Goal: Communication & Community: Share content

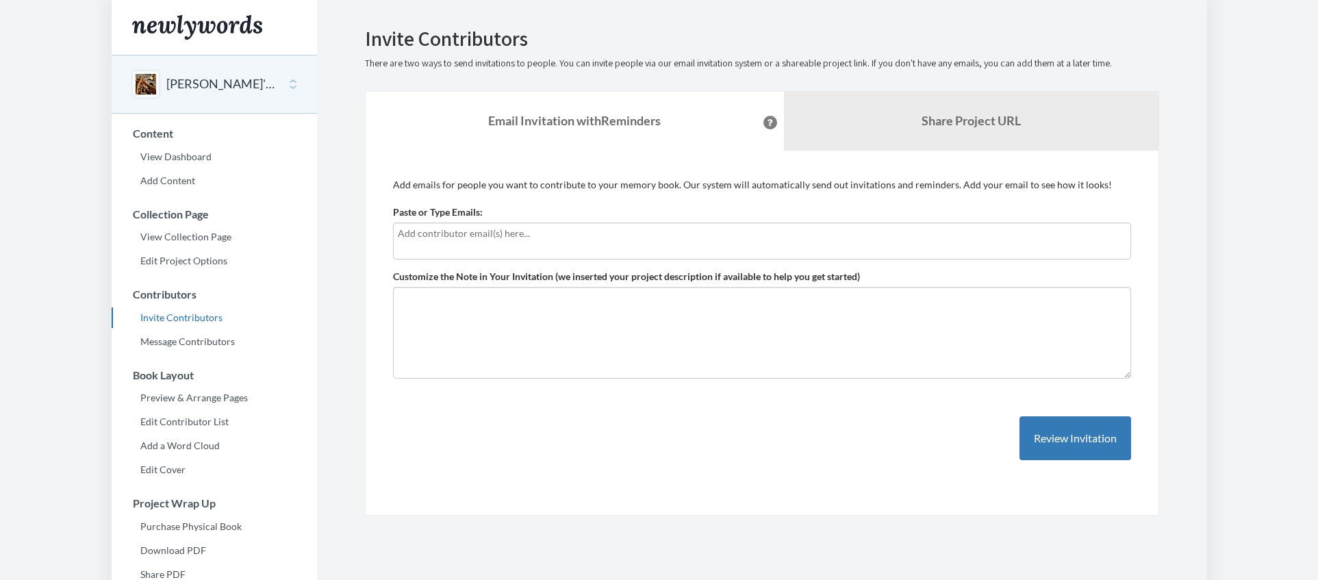
click at [587, 236] on input "text" at bounding box center [760, 233] width 725 height 15
click at [579, 229] on input "text" at bounding box center [760, 233] width 725 height 15
click at [581, 183] on p "Add emails for people you want to contribute to your memory book. Our system wi…" at bounding box center [762, 185] width 738 height 14
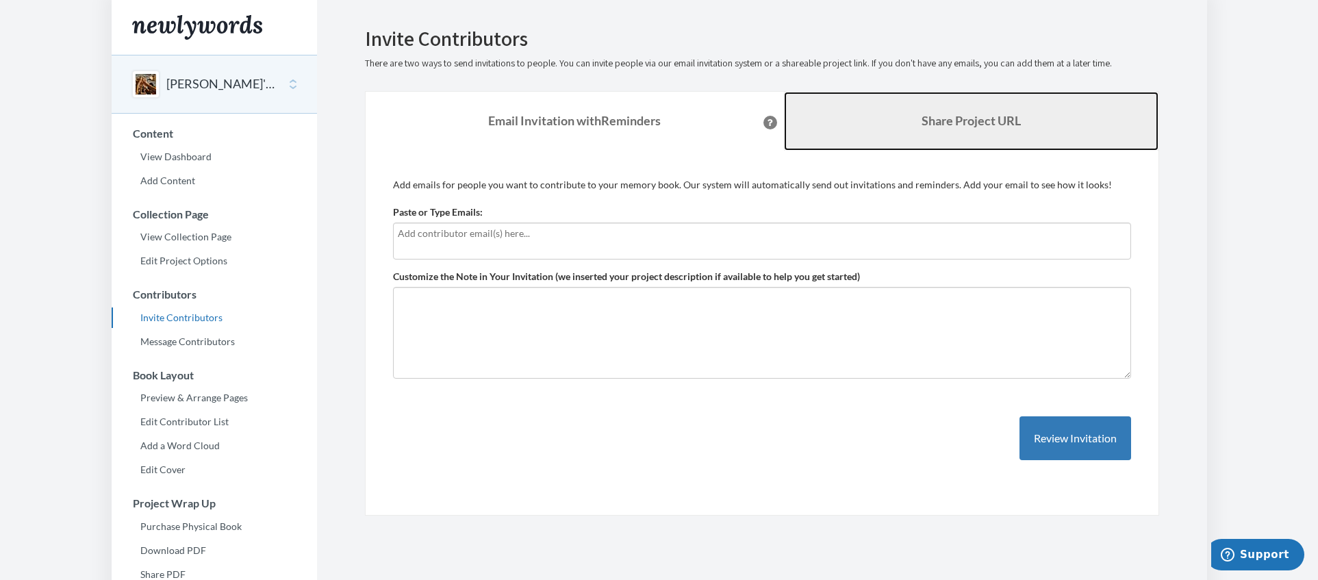
click at [884, 124] on link "Share Project URL" at bounding box center [971, 121] width 375 height 59
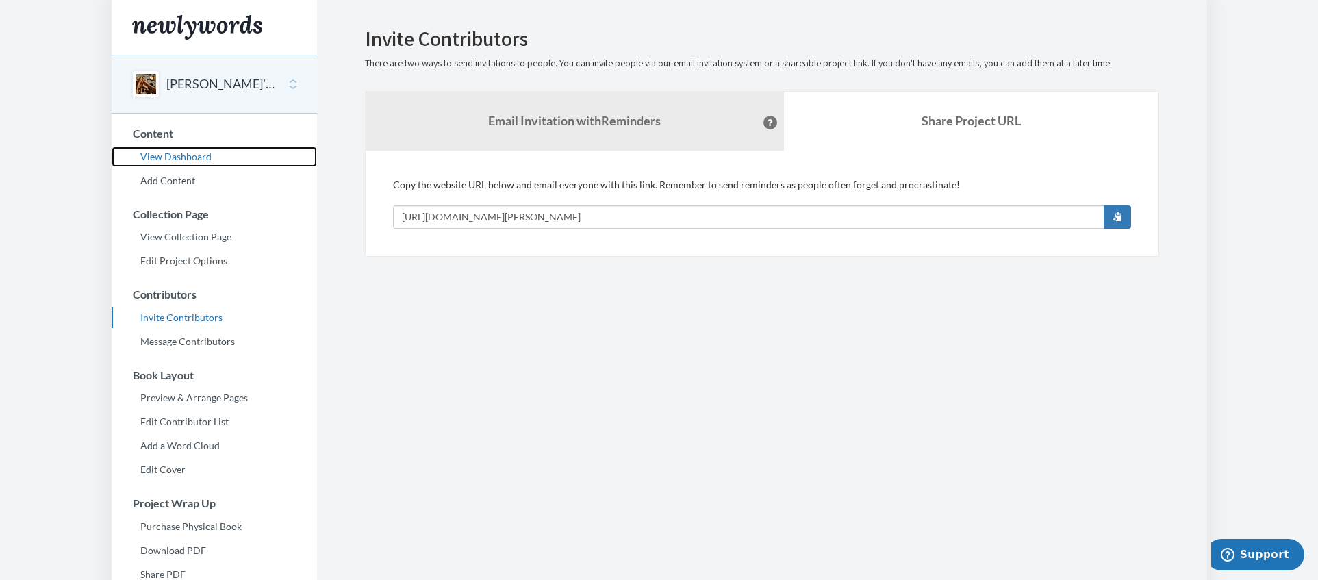
click at [204, 153] on link "View Dashboard" at bounding box center [214, 157] width 205 height 21
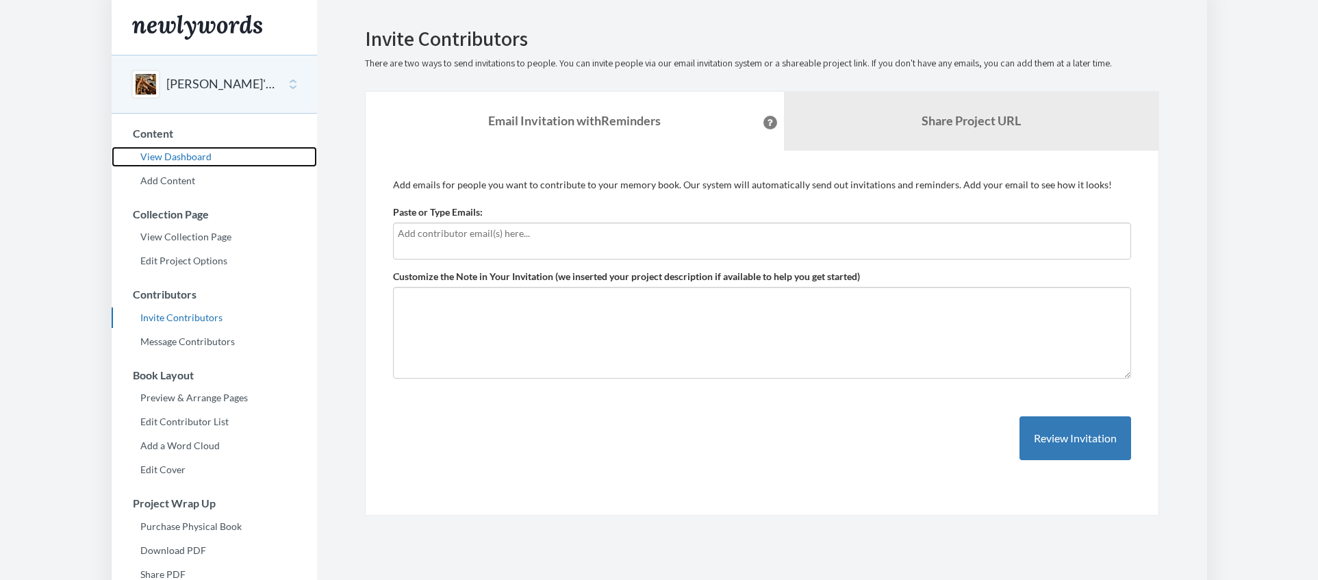
click at [183, 154] on link "View Dashboard" at bounding box center [214, 157] width 205 height 21
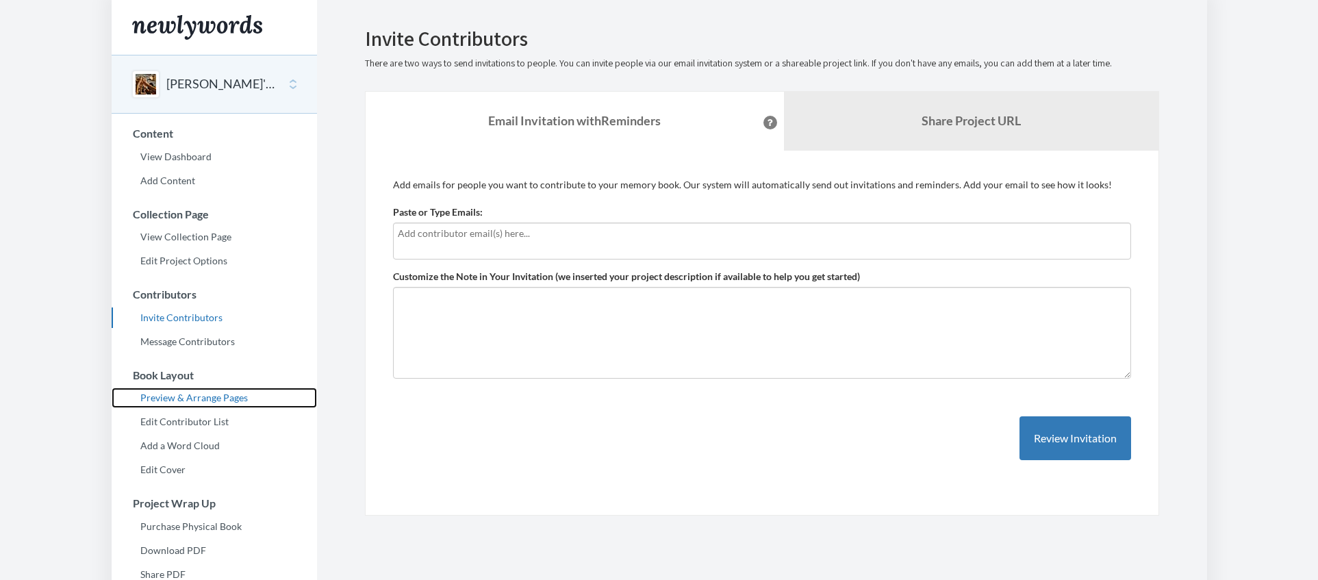
click at [177, 399] on link "Preview & Arrange Pages" at bounding box center [214, 398] width 205 height 21
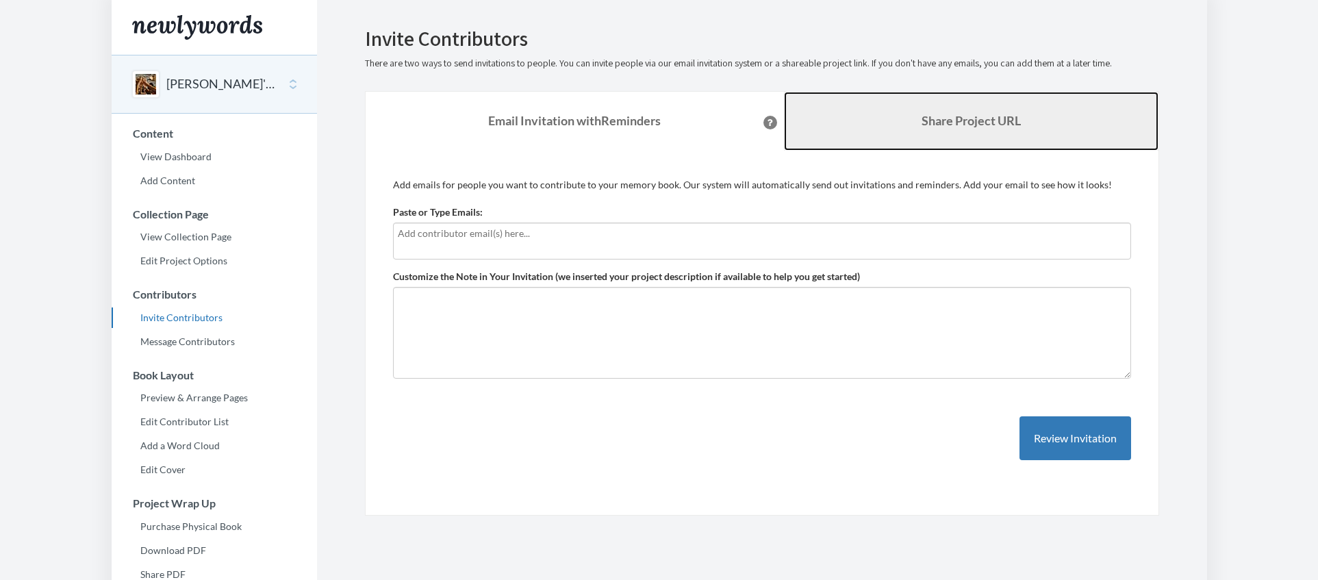
click at [918, 129] on link "Share Project URL" at bounding box center [971, 121] width 375 height 59
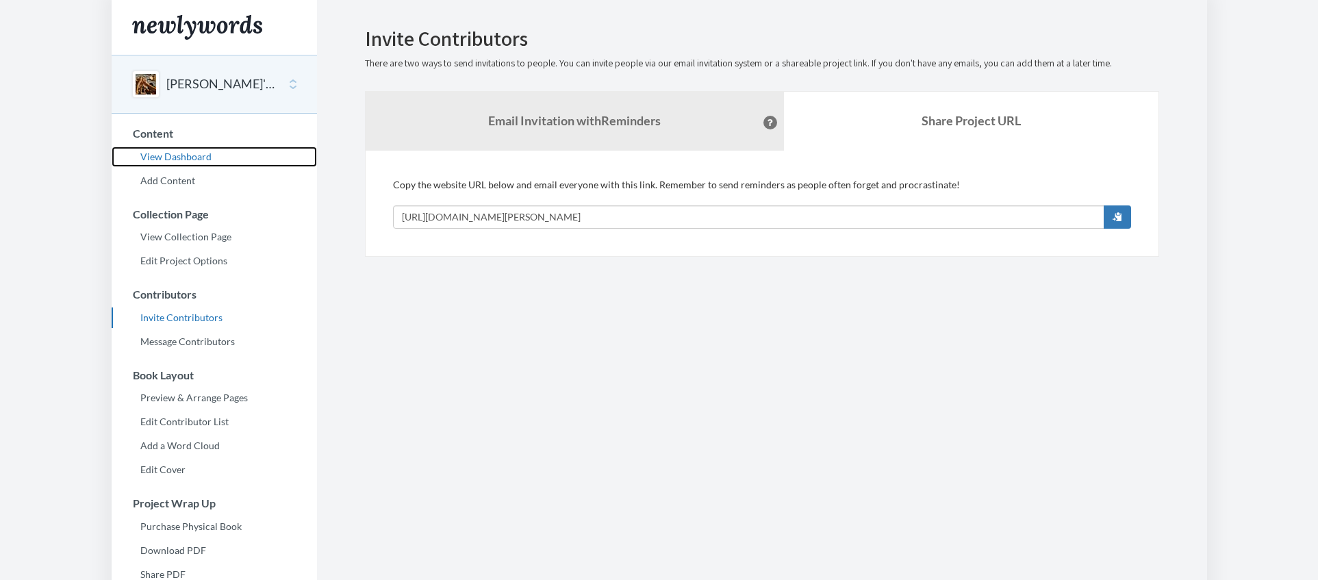
click at [190, 160] on link "View Dashboard" at bounding box center [214, 157] width 205 height 21
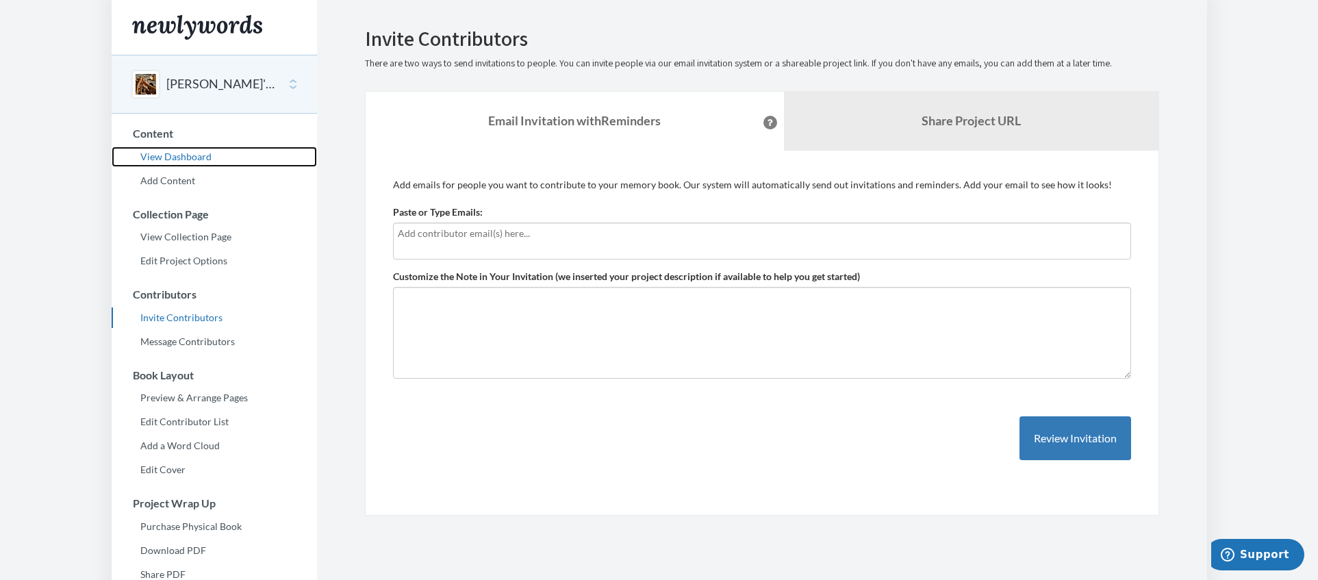
click at [168, 158] on link "View Dashboard" at bounding box center [214, 157] width 205 height 21
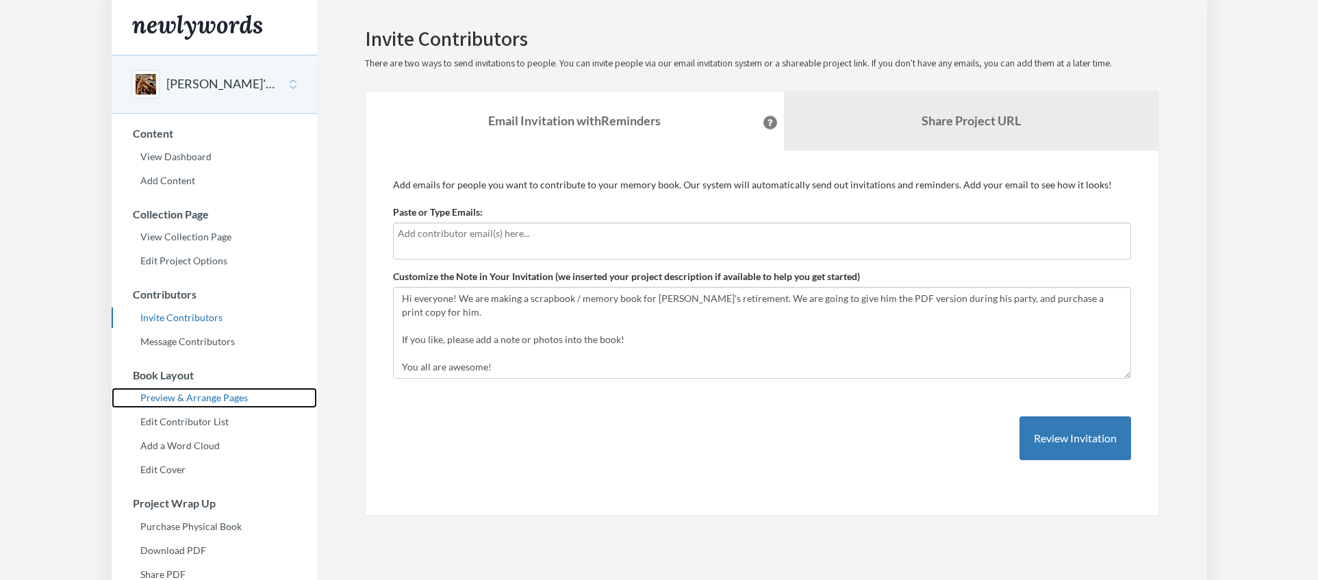
click at [198, 395] on link "Preview & Arrange Pages" at bounding box center [214, 398] width 205 height 21
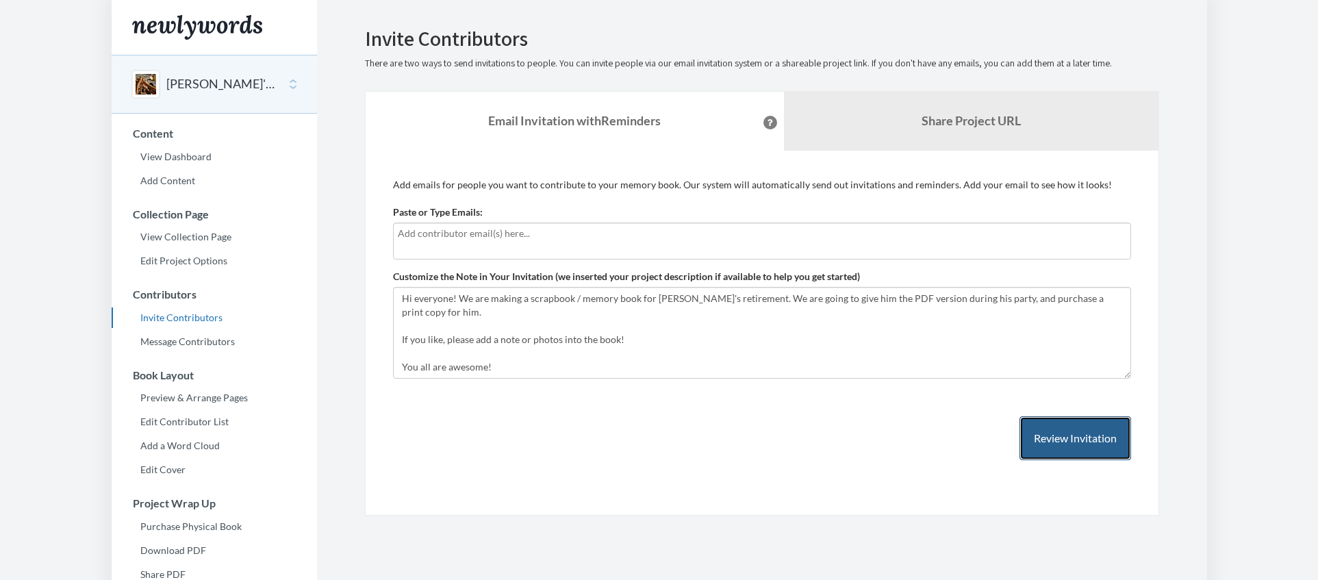
click at [1060, 459] on button "Review Invitation" at bounding box center [1076, 438] width 112 height 45
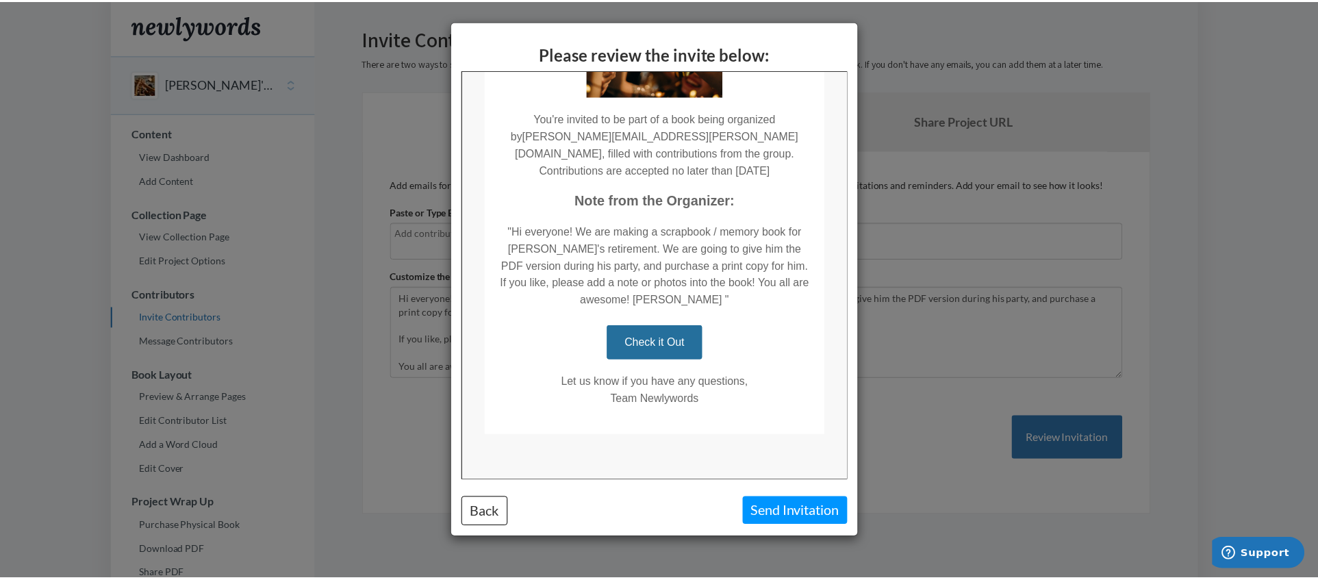
scroll to position [198, 0]
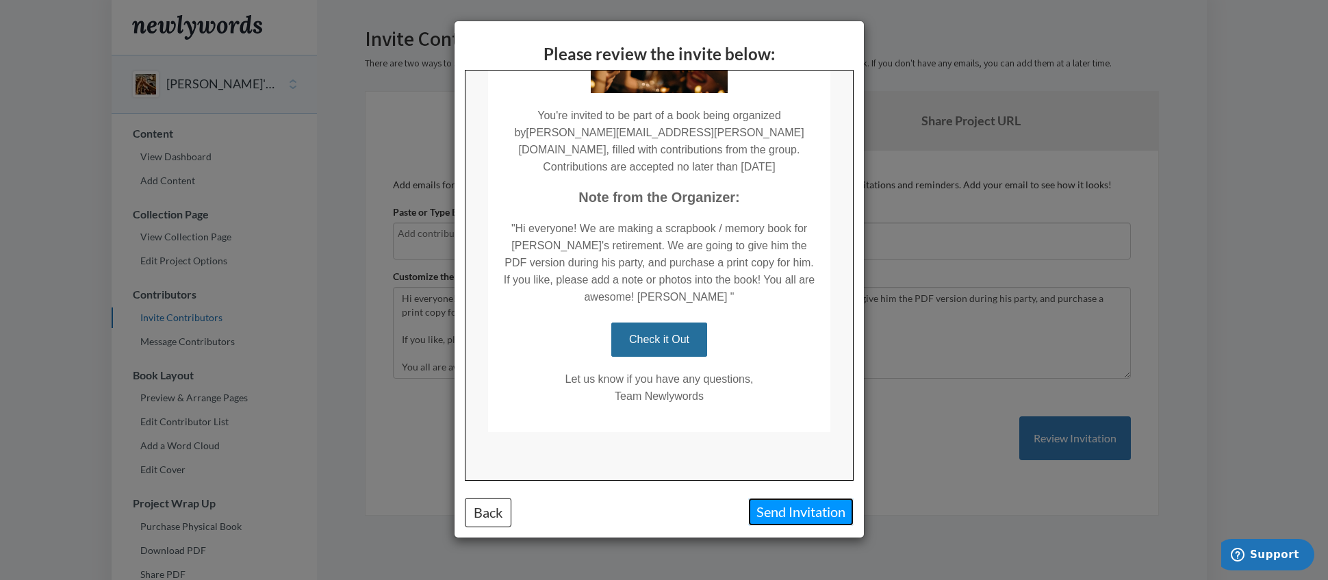
click at [795, 516] on button "Send Invitation" at bounding box center [800, 512] width 105 height 28
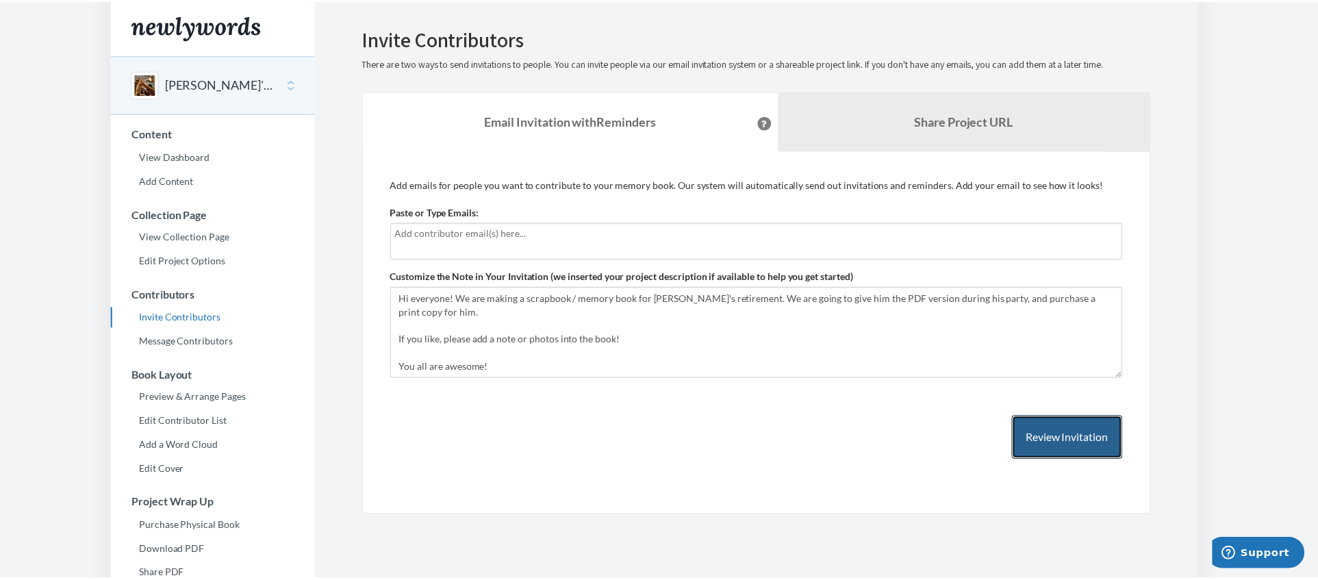
scroll to position [0, 0]
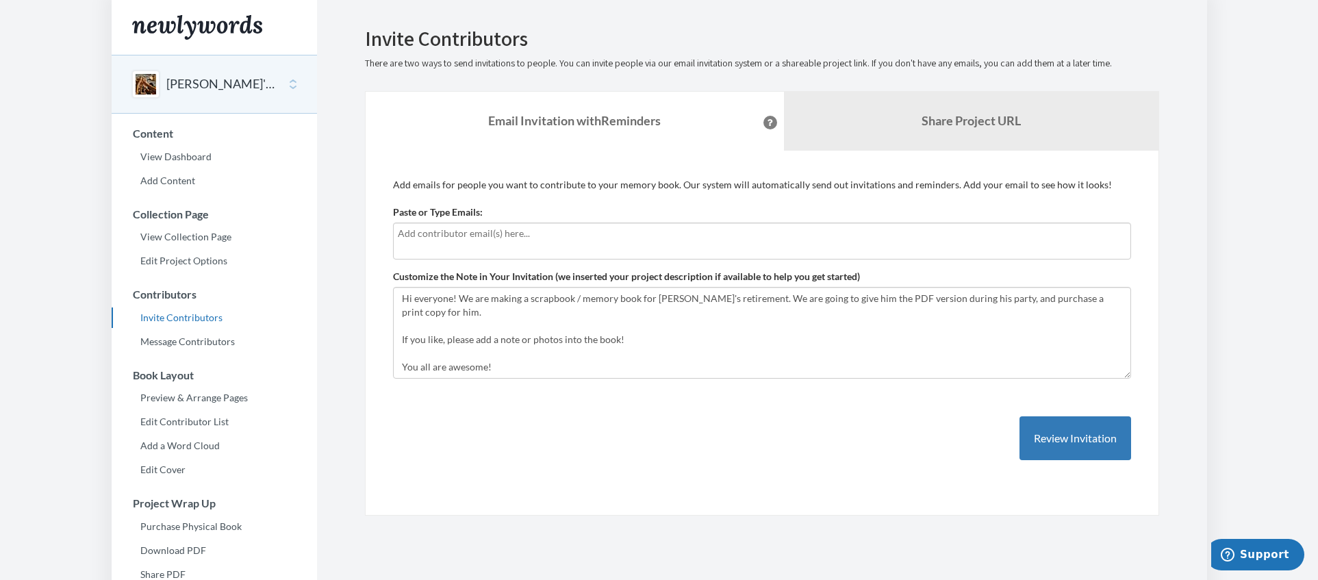
click at [788, 248] on div at bounding box center [762, 241] width 738 height 37
click at [629, 237] on input "text" at bounding box center [760, 233] width 725 height 15
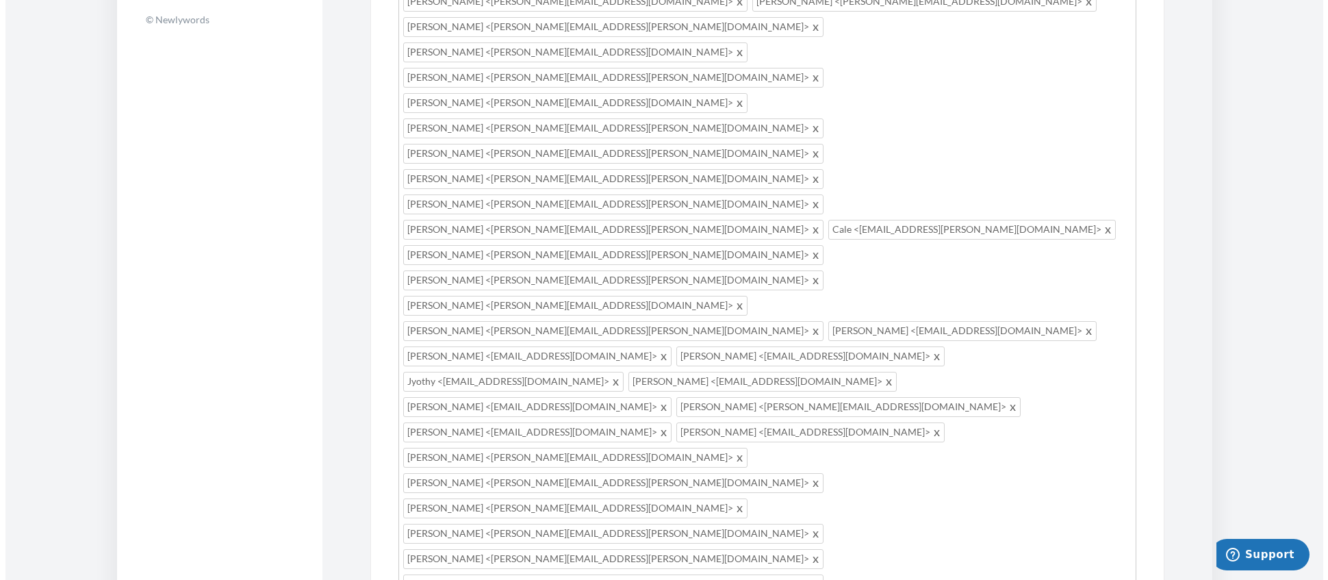
scroll to position [718, 0]
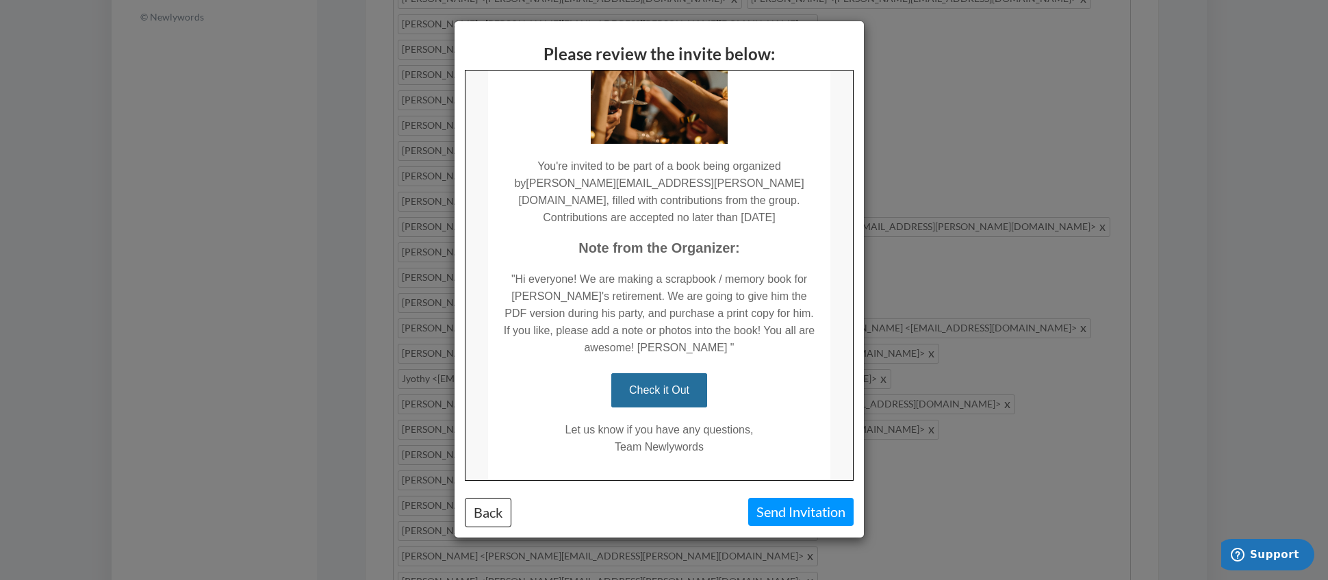
scroll to position [198, 0]
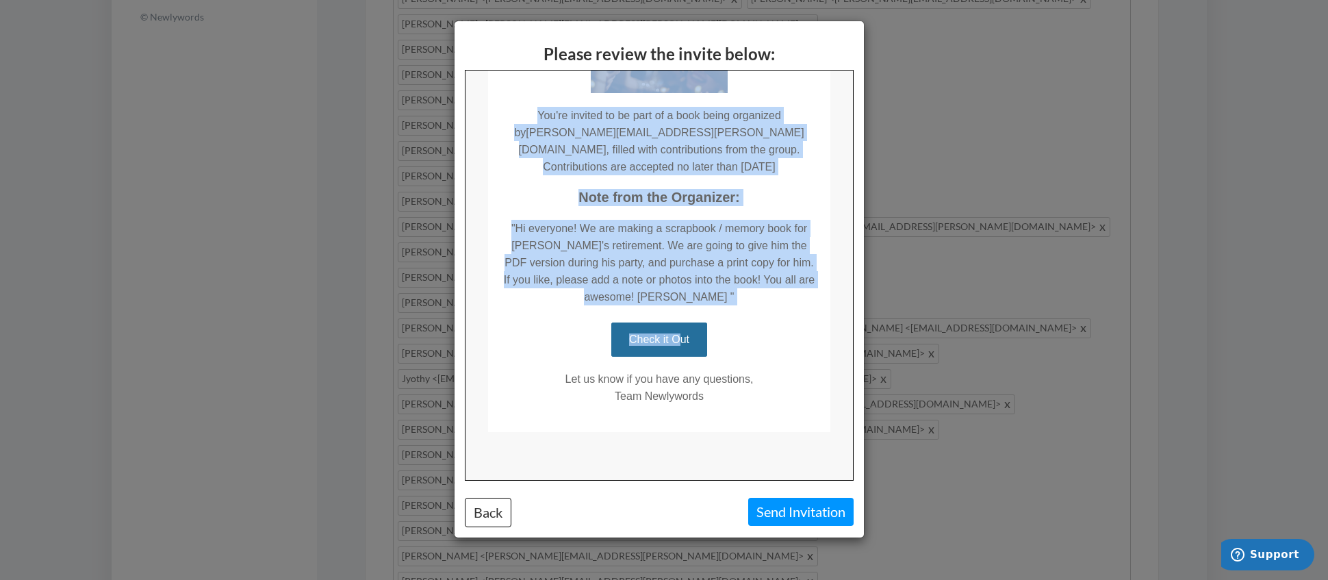
drag, startPoint x: 675, startPoint y: 394, endPoint x: 795, endPoint y: 503, distance: 162.9
click at [795, 479] on html "You're Invited to Contribute! You're invited to be part of a book being organiz…" at bounding box center [658, 176] width 388 height 607
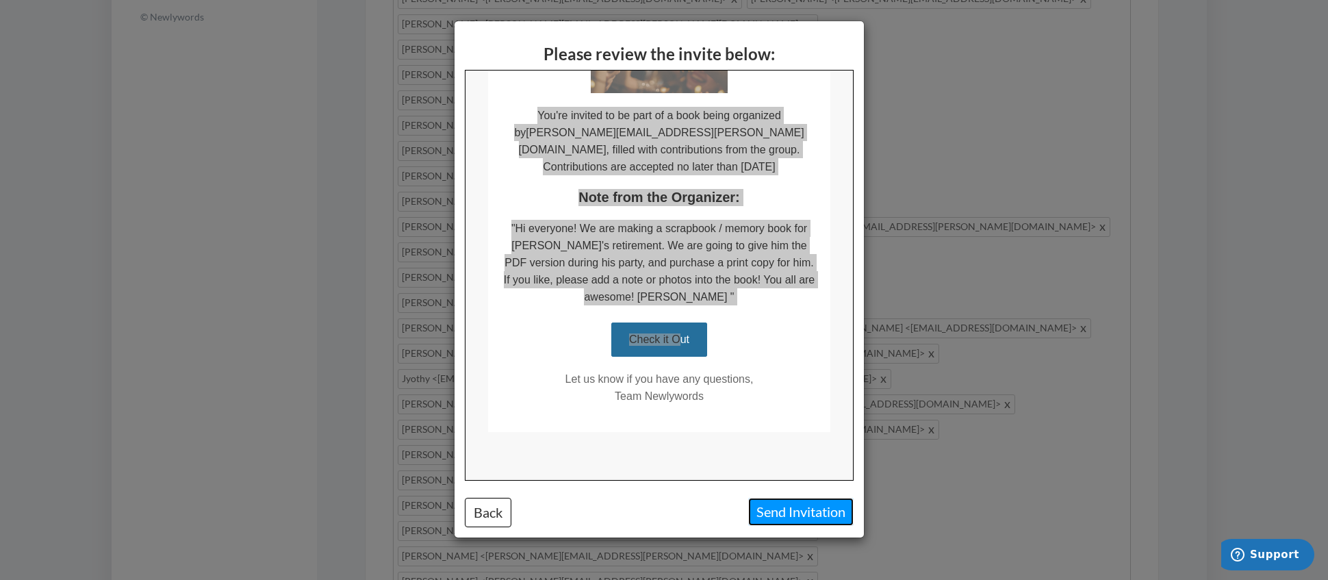
click at [804, 512] on button "Send Invitation" at bounding box center [800, 512] width 105 height 28
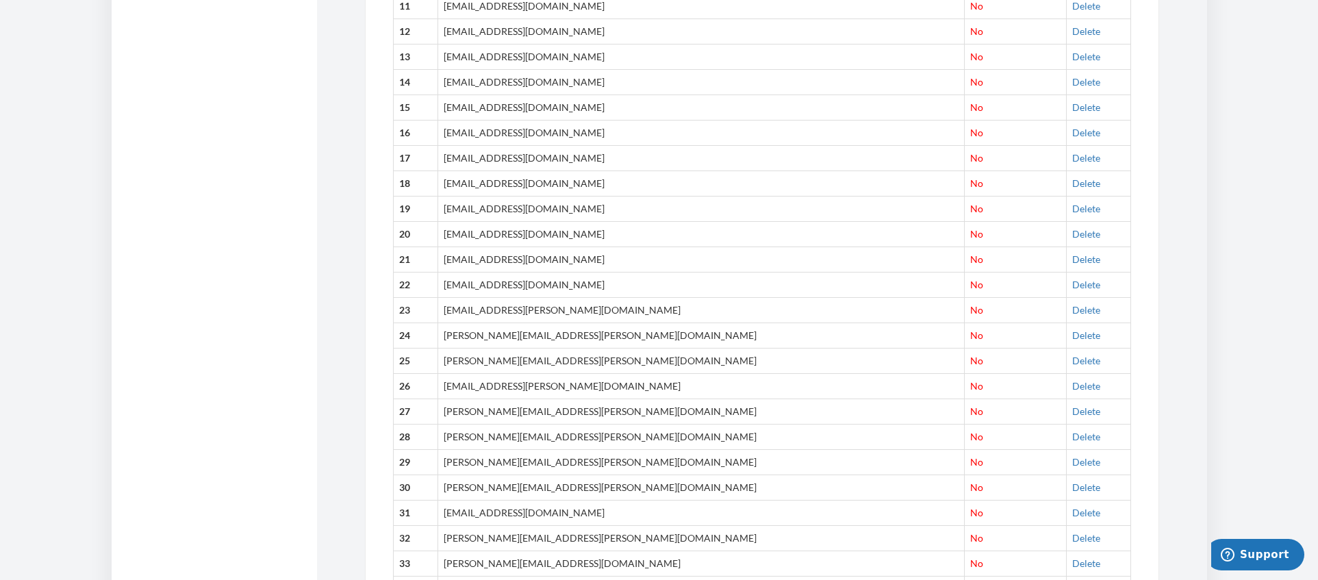
scroll to position [196, 0]
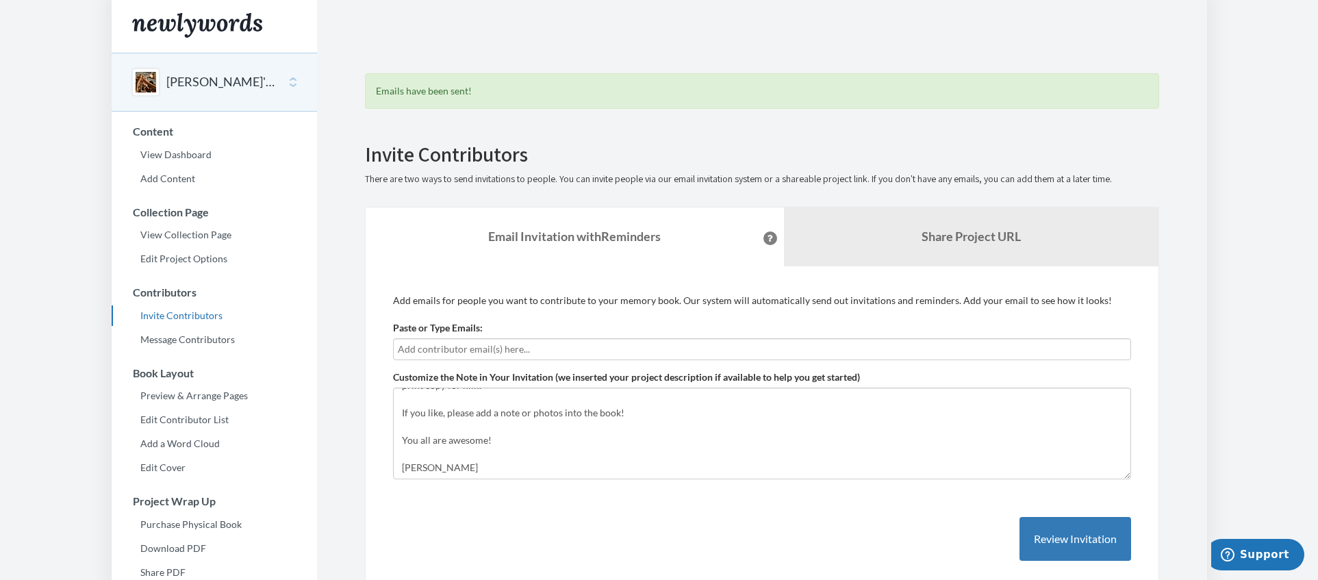
scroll to position [0, 0]
click at [685, 353] on input "text" at bounding box center [760, 351] width 725 height 15
click at [576, 163] on h2 "Invite Contributors" at bounding box center [762, 156] width 794 height 23
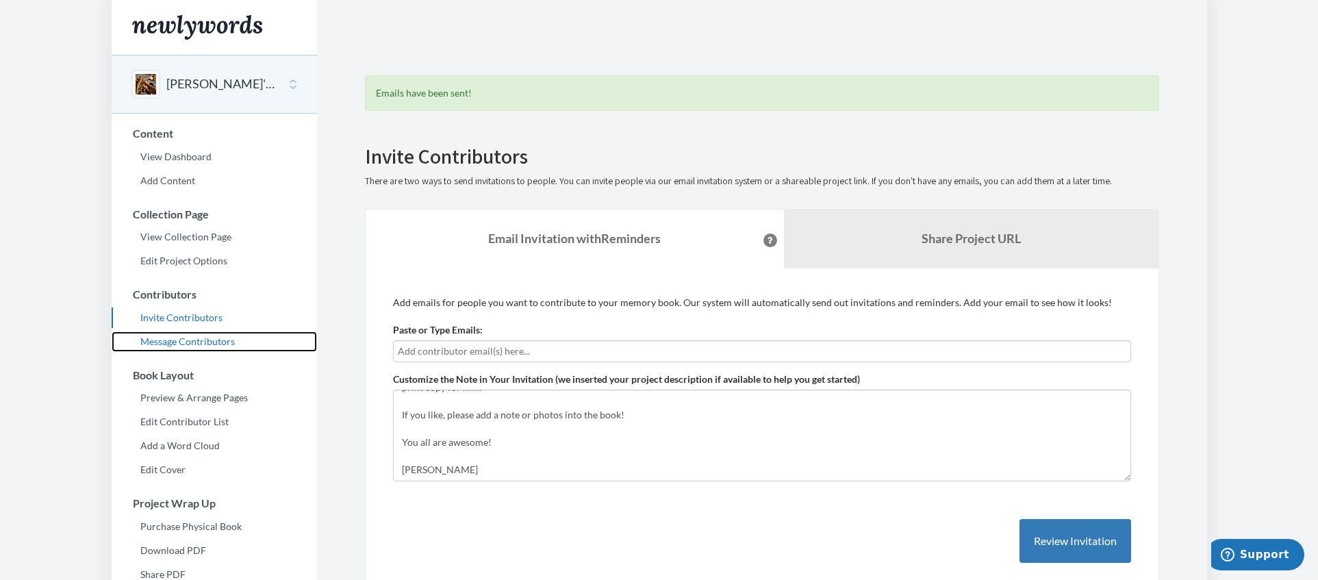
click at [194, 338] on link "Message Contributors" at bounding box center [214, 341] width 205 height 21
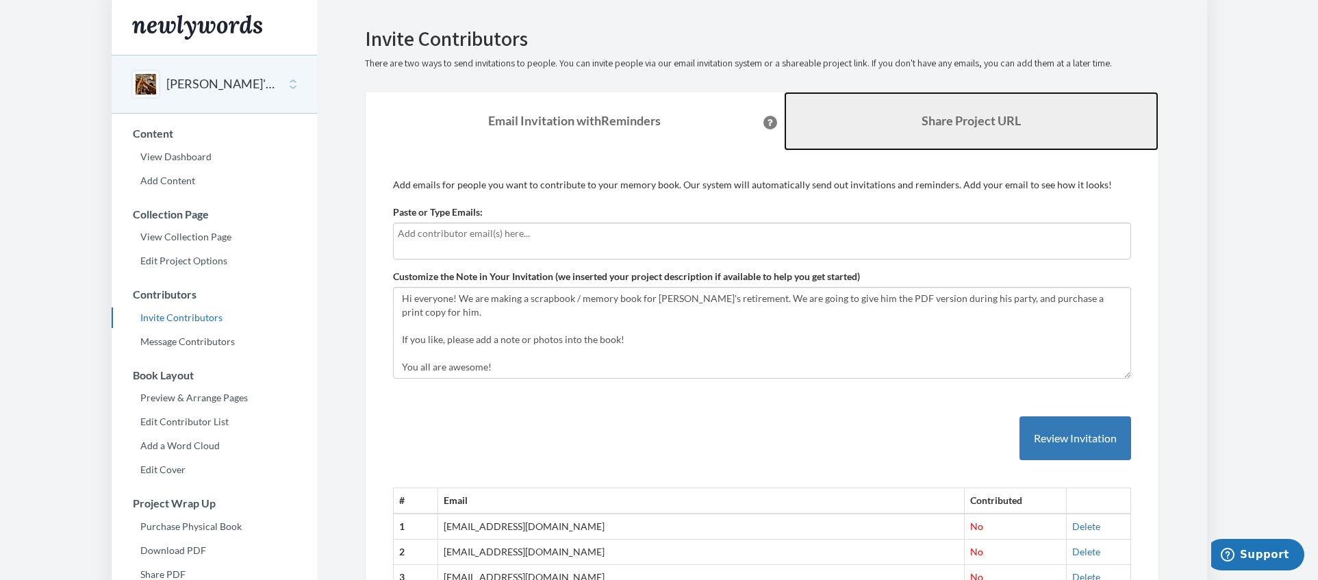
click at [922, 122] on b "Share Project URL" at bounding box center [971, 120] width 99 height 15
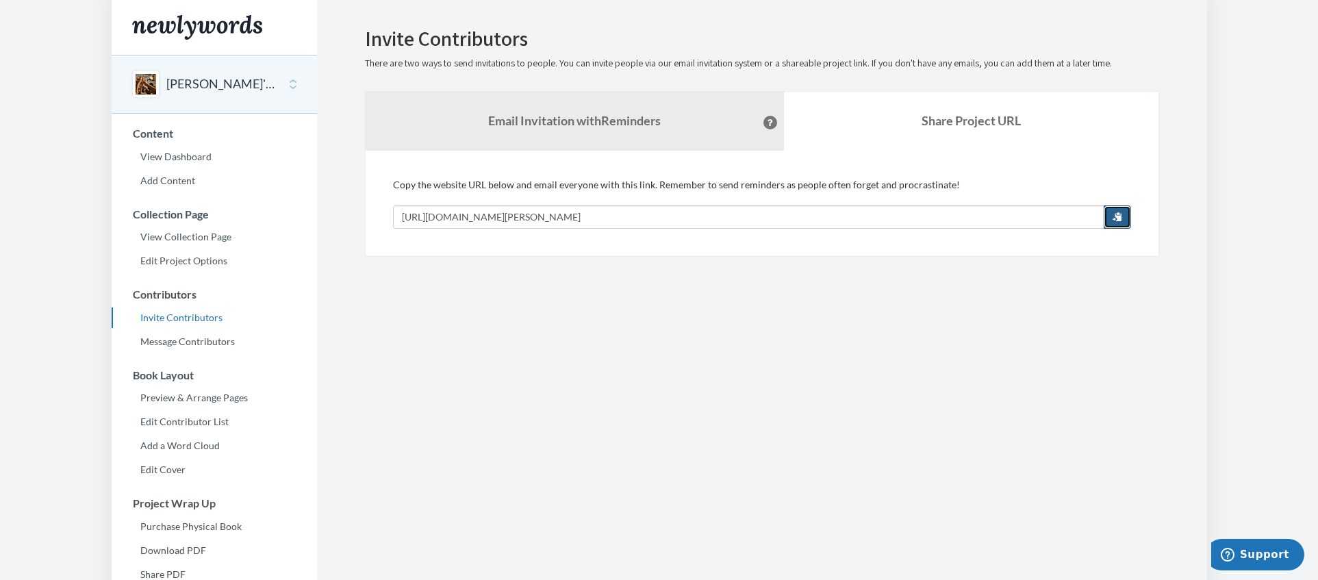
click at [1120, 216] on span "button" at bounding box center [1118, 217] width 10 height 10
